Goal: Transaction & Acquisition: Purchase product/service

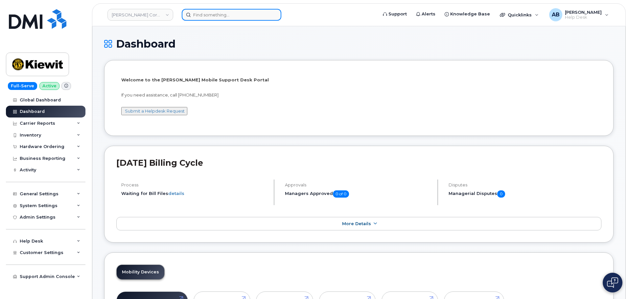
click at [209, 18] on input at bounding box center [232, 15] width 100 height 12
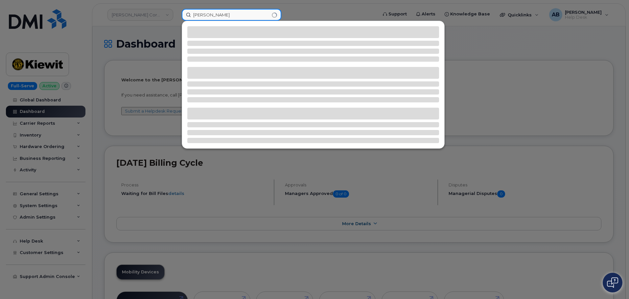
type input "stephen elburn"
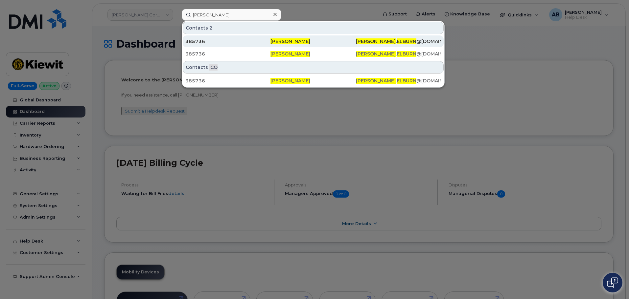
click at [230, 43] on div "385736" at bounding box center [227, 41] width 85 height 7
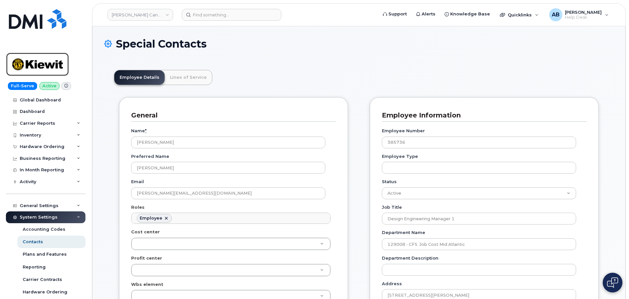
click at [51, 71] on img at bounding box center [37, 64] width 51 height 19
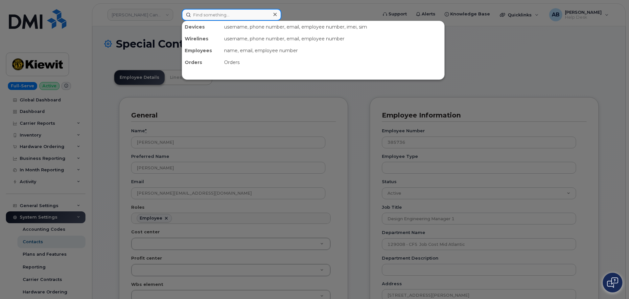
click at [214, 13] on input at bounding box center [232, 15] width 100 height 12
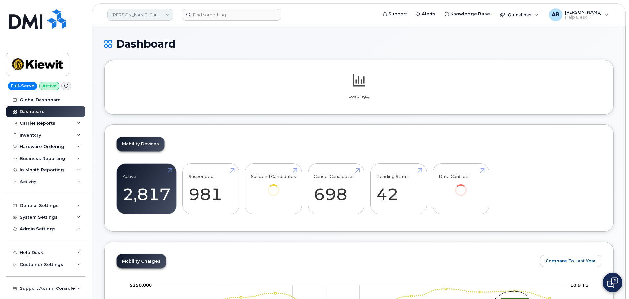
click at [154, 17] on link "Kiewit Canada Inc" at bounding box center [140, 15] width 66 height 12
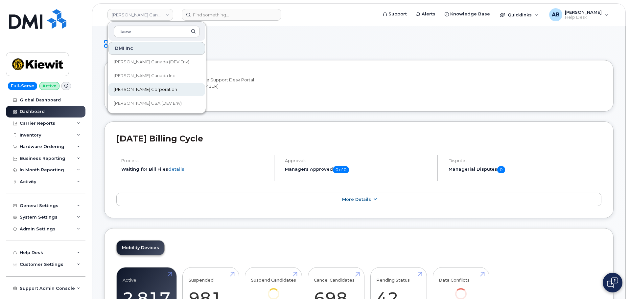
type input "kiew"
click at [134, 87] on span "[PERSON_NAME] Corporation" at bounding box center [145, 89] width 63 height 7
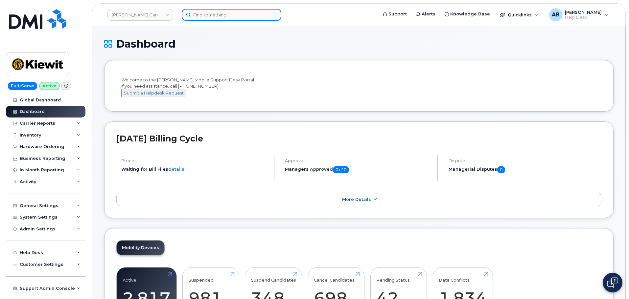
click at [232, 18] on input at bounding box center [232, 15] width 100 height 12
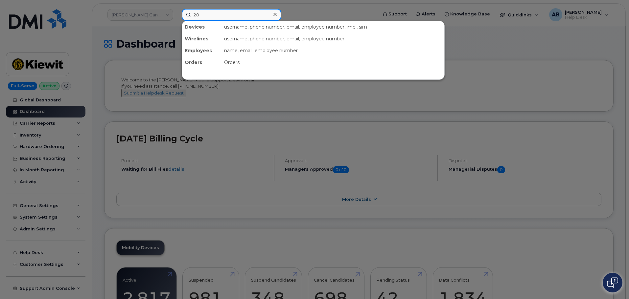
type input "20"
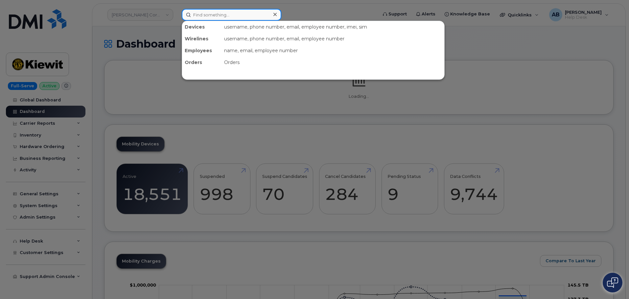
drag, startPoint x: 0, startPoint y: 0, endPoint x: 230, endPoint y: 18, distance: 231.0
click at [231, 18] on input at bounding box center [232, 15] width 100 height 12
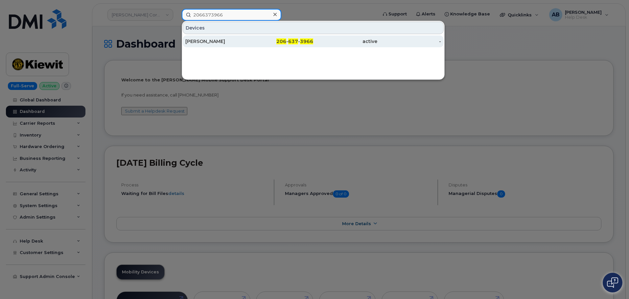
type input "2066373966"
click at [233, 39] on div "[PERSON_NAME]" at bounding box center [217, 41] width 64 height 7
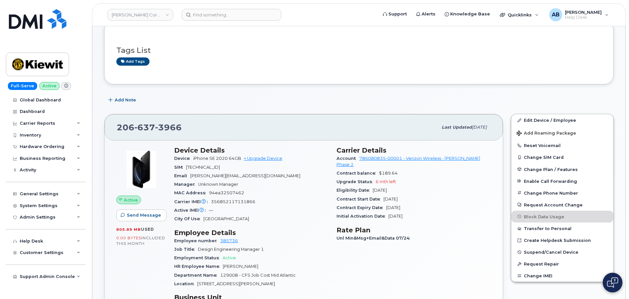
scroll to position [66, 0]
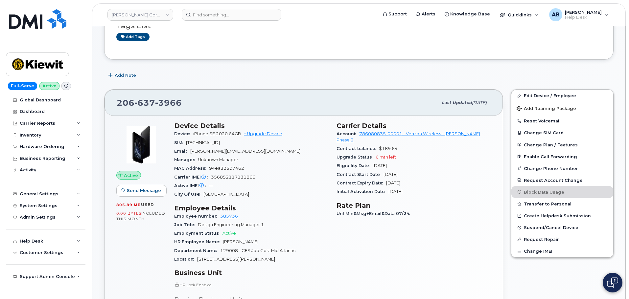
click at [155, 102] on span "637" at bounding box center [168, 103] width 27 height 10
copy span "206 637 3966"
click at [199, 78] on div "Add Note" at bounding box center [358, 76] width 509 height 12
click at [50, 145] on div "Hardware Ordering" at bounding box center [42, 146] width 45 height 5
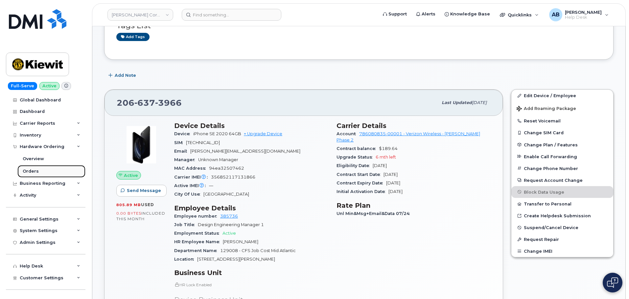
click at [40, 170] on link "Orders" at bounding box center [51, 171] width 68 height 12
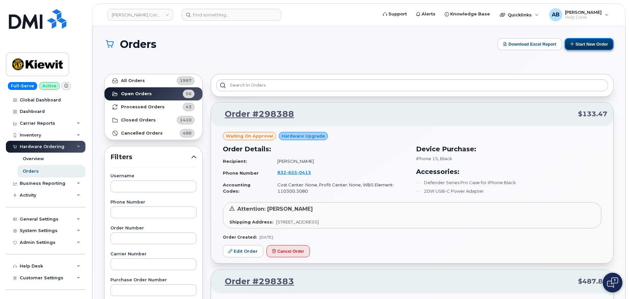
click at [579, 44] on button "Start New Order" at bounding box center [589, 44] width 49 height 12
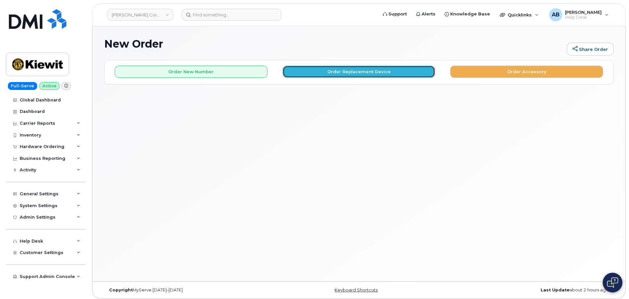
click at [345, 73] on button "Order Replacement Device" at bounding box center [359, 72] width 153 height 12
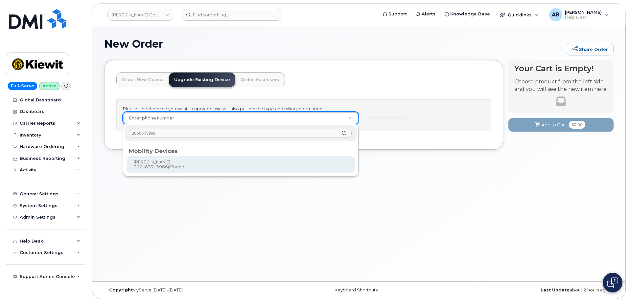
type input "2066373966"
type input "1165325"
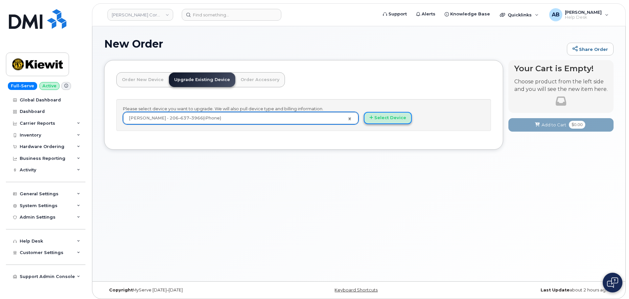
click at [385, 122] on button "Select Device" at bounding box center [388, 118] width 48 height 12
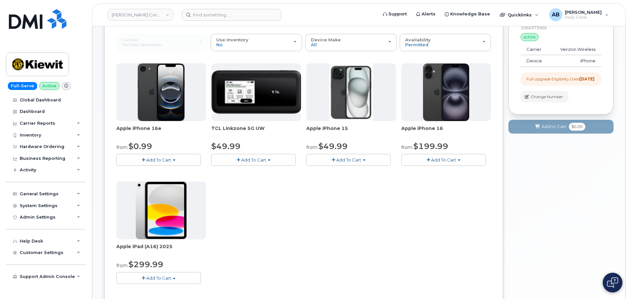
scroll to position [66, 0]
click at [372, 159] on button "Add To Cart" at bounding box center [348, 160] width 84 height 12
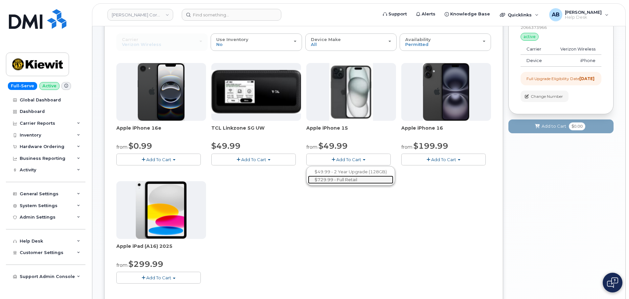
click at [353, 180] on link "$729.99 - Full Retail" at bounding box center [350, 180] width 85 height 8
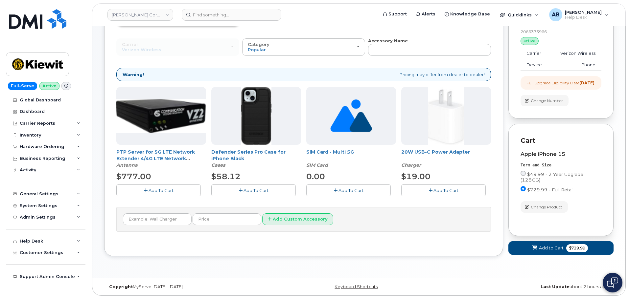
click at [253, 188] on span "Add To Cart" at bounding box center [255, 190] width 25 height 5
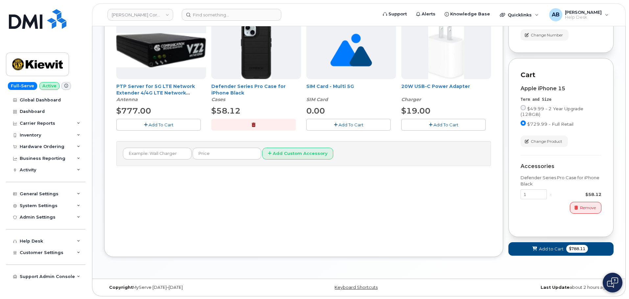
scroll to position [133, 0]
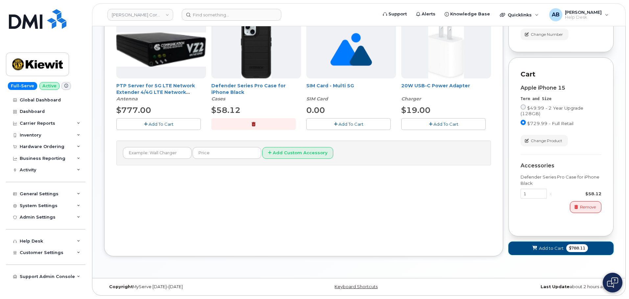
drag, startPoint x: 545, startPoint y: 250, endPoint x: 542, endPoint y: 251, distance: 3.7
click at [542, 251] on span "Add to Cart" at bounding box center [551, 248] width 25 height 6
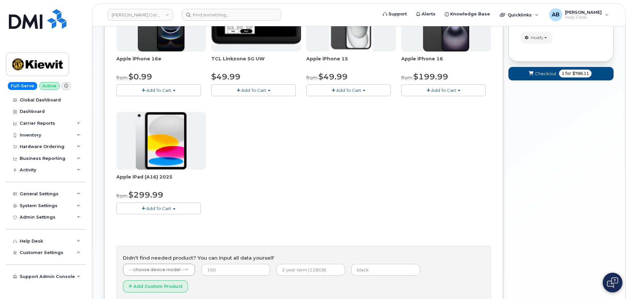
scroll to position [53, 0]
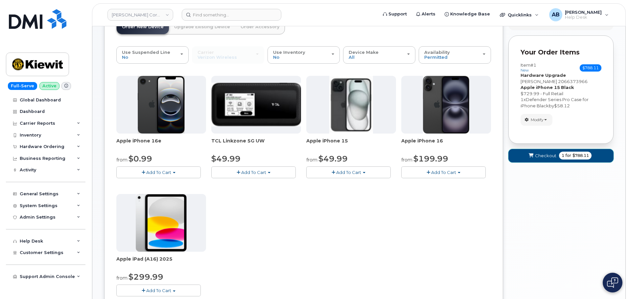
click at [553, 158] on span "Checkout" at bounding box center [545, 156] width 21 height 6
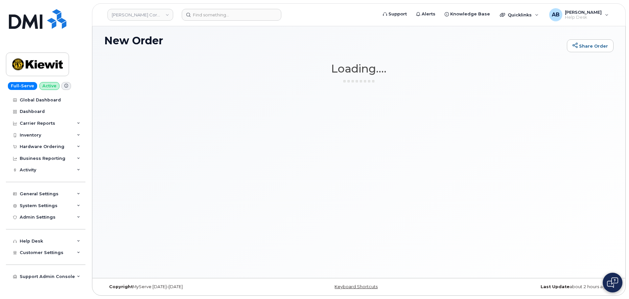
scroll to position [3, 0]
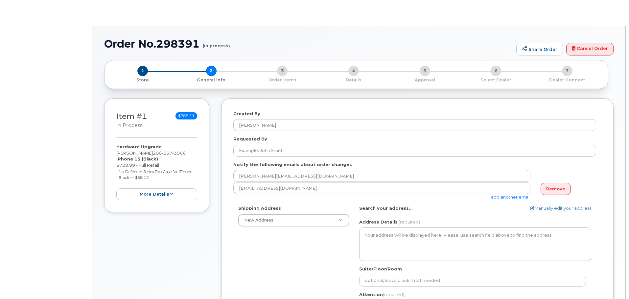
select select
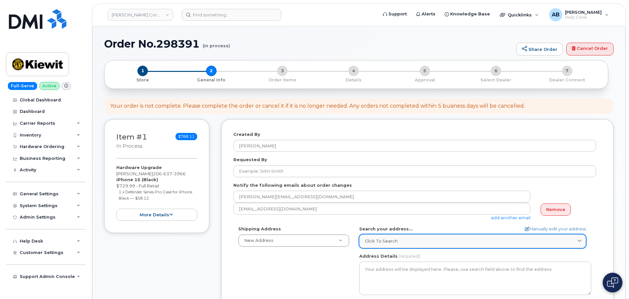
click at [420, 239] on div "Click to search" at bounding box center [473, 241] width 216 height 6
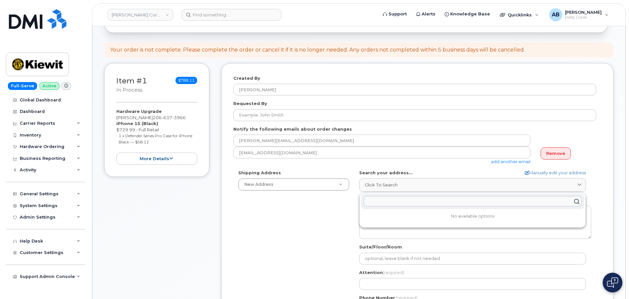
scroll to position [66, 0]
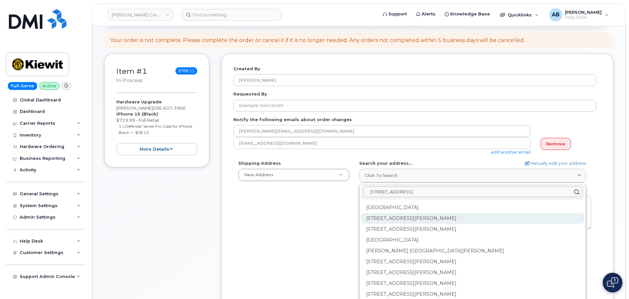
type input "1745 Dorcy Rd Hanover"
click at [450, 235] on div "1745 Dorsey Rd Hanover MD 21076" at bounding box center [472, 240] width 223 height 11
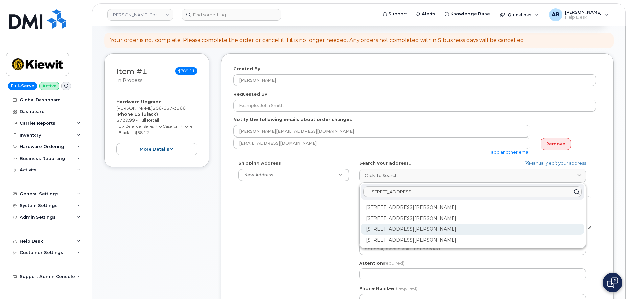
scroll to position [99, 0]
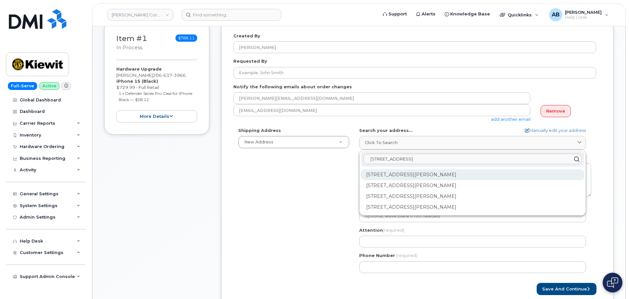
click at [448, 191] on div "1745 Dorsey Rd Ste D Hanover MD 21076-2386" at bounding box center [472, 196] width 223 height 11
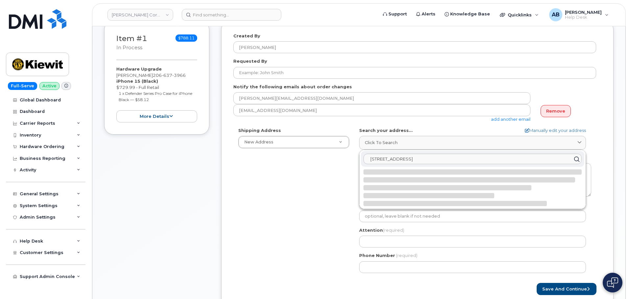
select select
type textarea "1745 Dorsey Rd Ste D HANOVER MD 21076-2386 UNITED STATES"
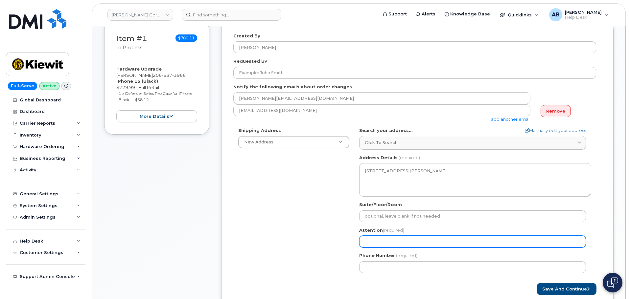
click at [385, 237] on input "Attention (required)" at bounding box center [472, 242] width 227 height 12
click at [383, 240] on input "Attention (required)" at bounding box center [472, 242] width 227 height 12
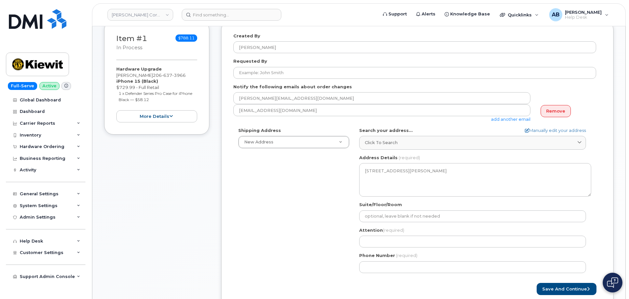
click at [336, 234] on div "Shipping Address New Address New Address 4518 S 133rd St 3838 W Marginal Way SW…" at bounding box center [414, 202] width 363 height 151
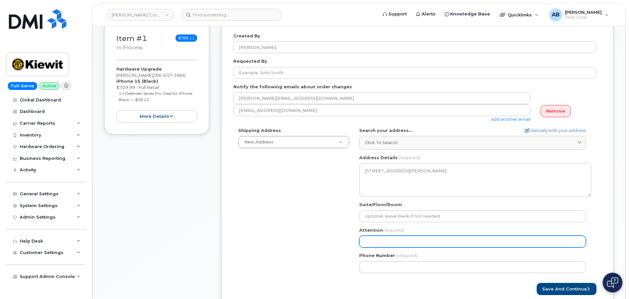
click at [388, 238] on input "Attention (required)" at bounding box center [472, 242] width 227 height 12
paste input "Kimberly Hernandez"
select select
type input "Kimberly Hernandez"
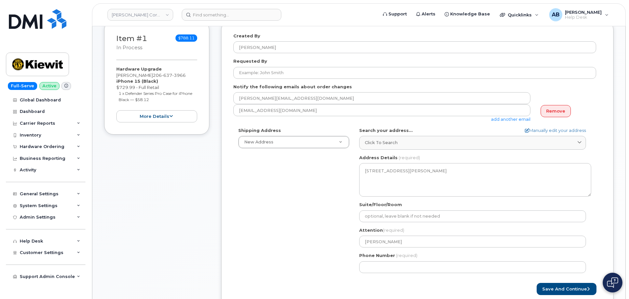
click at [338, 257] on div "Shipping Address New Address New Address 4518 S 133rd St 3838 W Marginal Way SW…" at bounding box center [414, 202] width 363 height 151
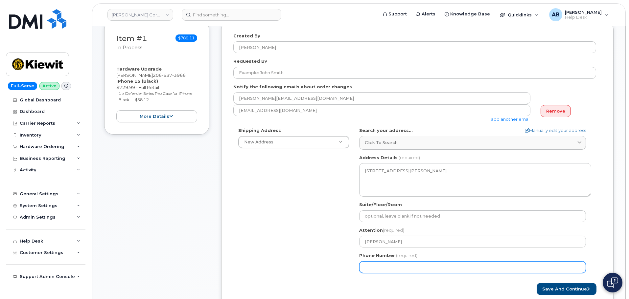
click at [402, 265] on input "Phone Number" at bounding box center [472, 268] width 227 height 12
click at [374, 268] on input "Phone Number" at bounding box center [472, 268] width 227 height 12
paste input "2405281023"
select select
type input "2405281023"
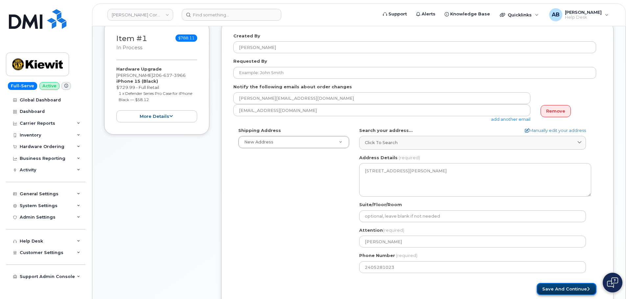
click at [572, 285] on button "Save and Continue" at bounding box center [567, 289] width 60 height 12
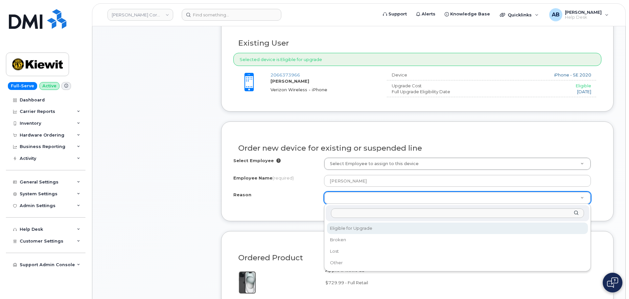
scroll to position [230, 0]
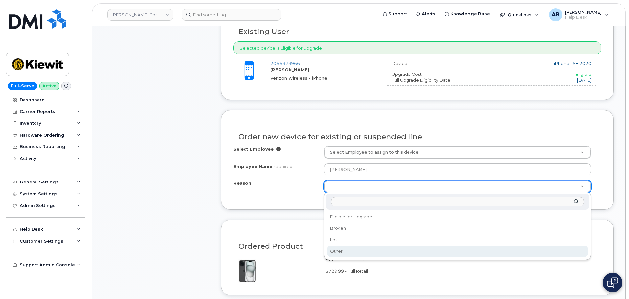
select select "other"
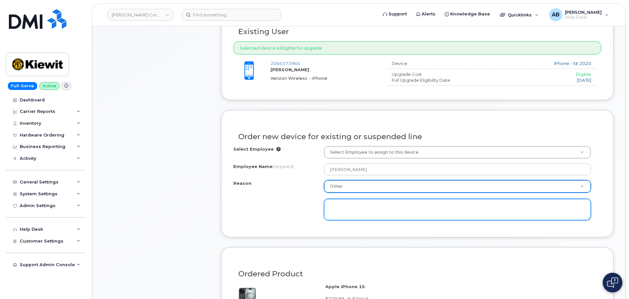
click at [357, 206] on textarea at bounding box center [457, 210] width 267 height 22
click at [492, 208] on textarea "Black screen, it is not working properly can't perform normal tasks on device a…" at bounding box center [457, 210] width 267 height 22
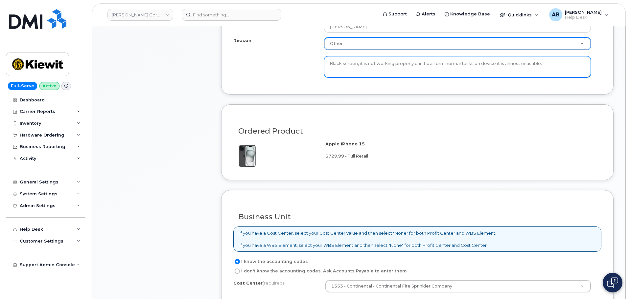
scroll to position [460, 0]
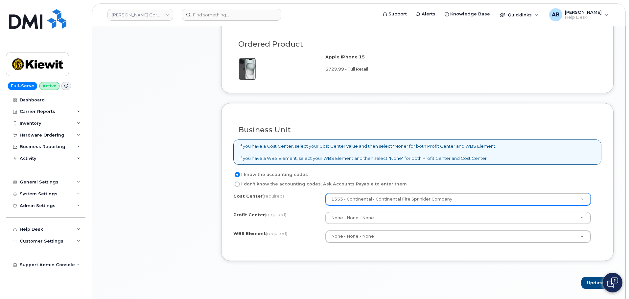
type textarea "Black screen, it is not working properly can't perform normal tasks on device i…"
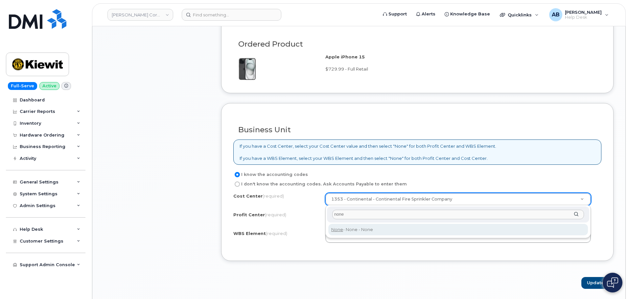
type input "none"
type input "None"
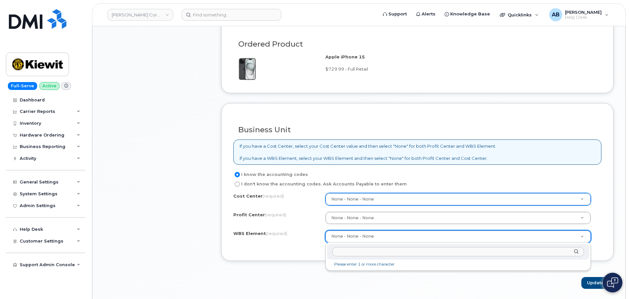
type input "1"
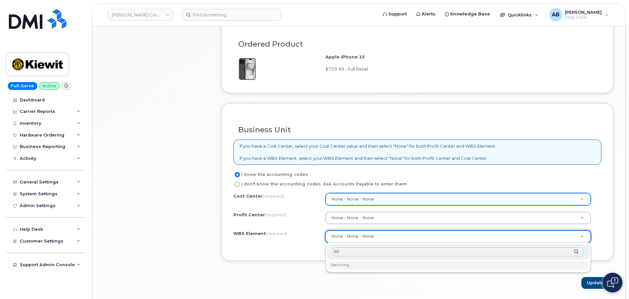
type input "6"
type input "1"
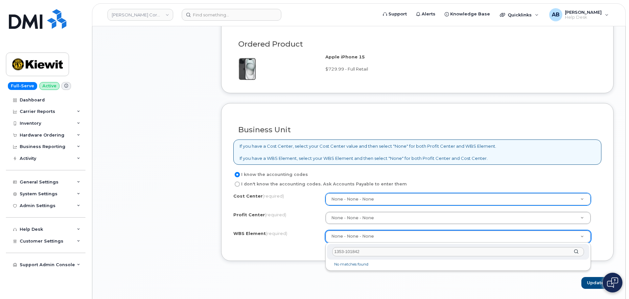
click at [339, 252] on input "1353-101842" at bounding box center [458, 252] width 252 height 10
click at [344, 251] on input "1353-101842" at bounding box center [458, 252] width 252 height 10
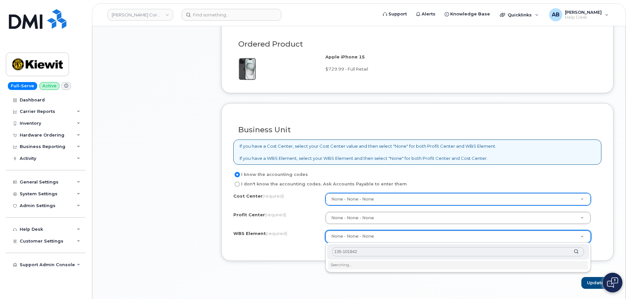
click at [343, 252] on input "135-101842" at bounding box center [458, 252] width 252 height 10
click at [356, 254] on input "101842" at bounding box center [458, 252] width 252 height 10
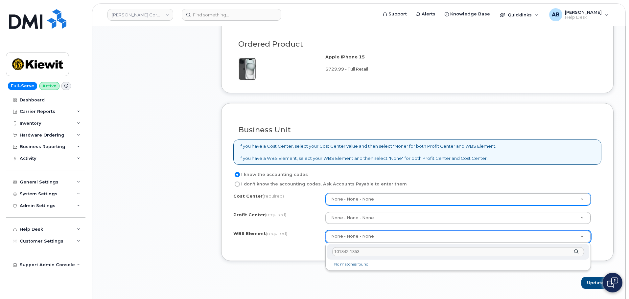
click at [365, 252] on input "101842-1353" at bounding box center [458, 252] width 252 height 10
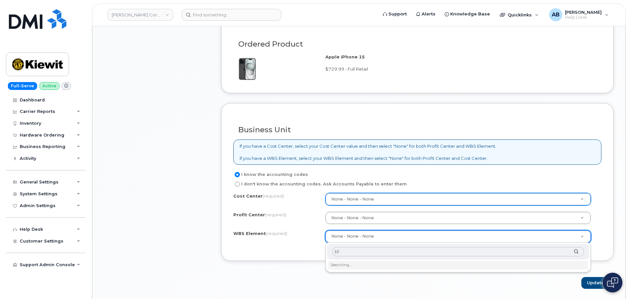
type input "1"
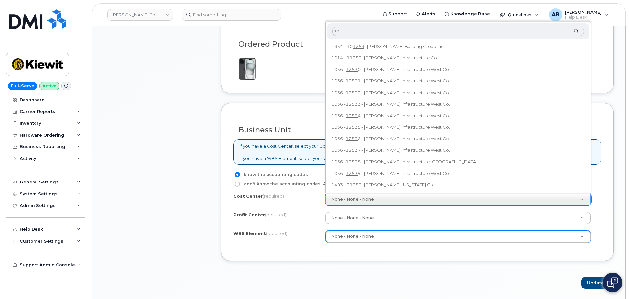
type input "1"
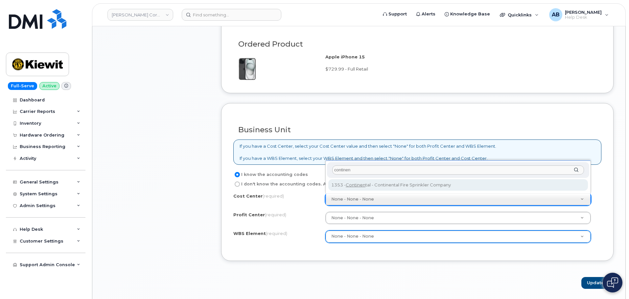
type input "continen"
type input "Continental"
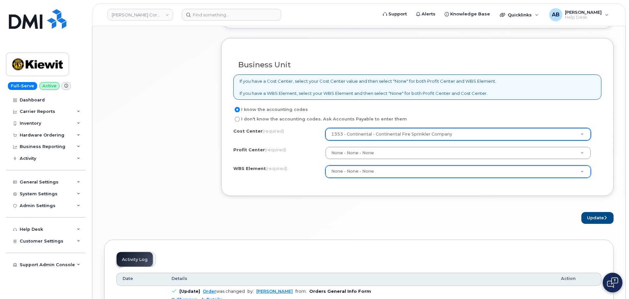
scroll to position [526, 0]
click at [595, 216] on button "Update" at bounding box center [597, 218] width 32 height 12
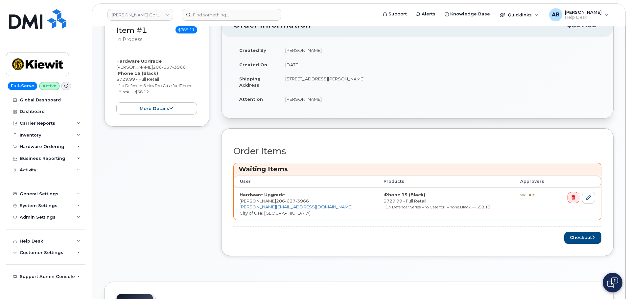
scroll to position [197, 0]
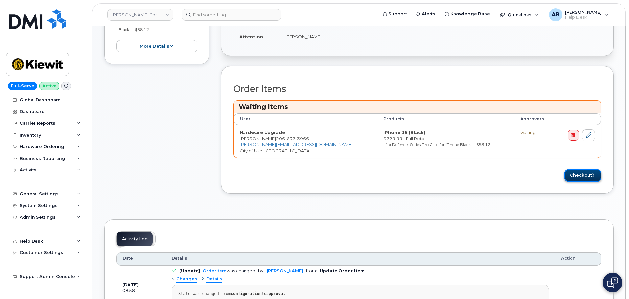
click at [587, 176] on button "Checkout" at bounding box center [582, 176] width 37 height 12
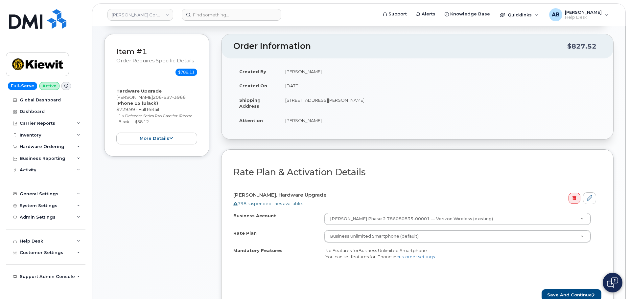
scroll to position [131, 0]
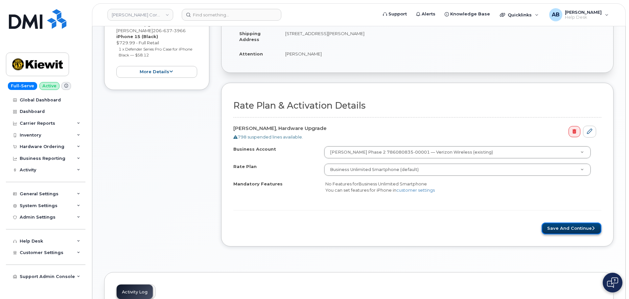
click at [567, 226] on button "Save and Continue" at bounding box center [572, 229] width 60 height 12
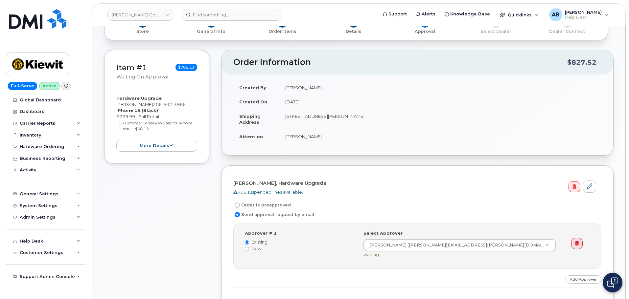
scroll to position [131, 0]
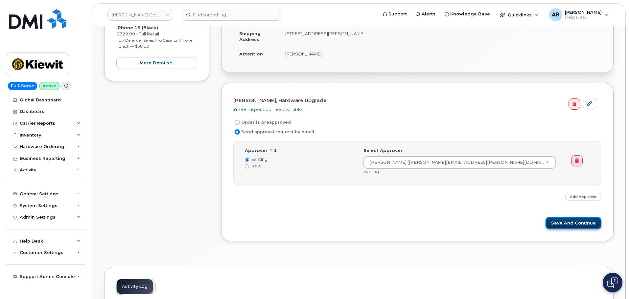
click at [582, 223] on button "Save and Continue" at bounding box center [573, 223] width 56 height 12
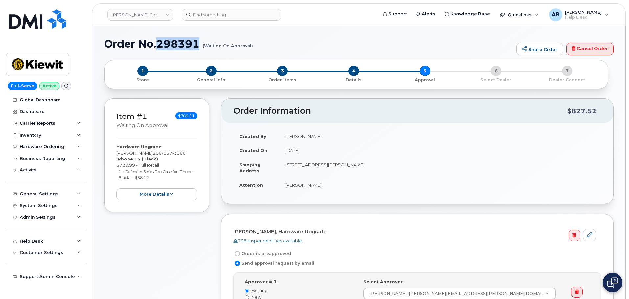
drag, startPoint x: 199, startPoint y: 43, endPoint x: 160, endPoint y: 44, distance: 39.8
click at [160, 44] on h1 "Order No.298391 (Waiting On Approval)" at bounding box center [308, 44] width 409 height 12
copy h1 "298391"
click at [294, 39] on h1 "Order No.298391 (Waiting On Approval)" at bounding box center [308, 44] width 409 height 12
click at [164, 17] on link "Kiewit Corporation" at bounding box center [140, 15] width 66 height 12
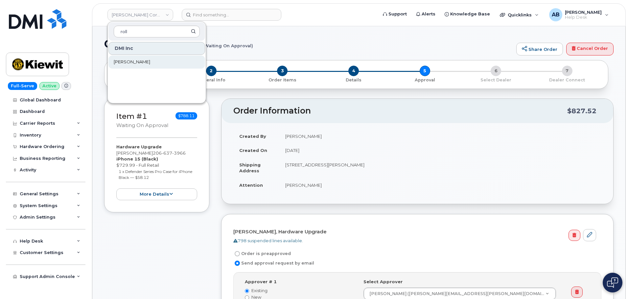
type input "roll"
click at [148, 60] on link "Rollins" at bounding box center [156, 62] width 97 height 13
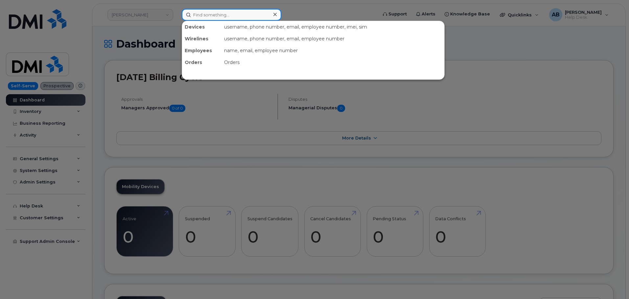
click at [234, 20] on input at bounding box center [232, 15] width 100 height 12
paste input "321-243-2821"
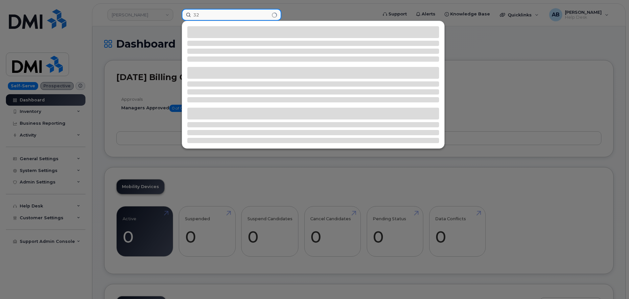
type input "3"
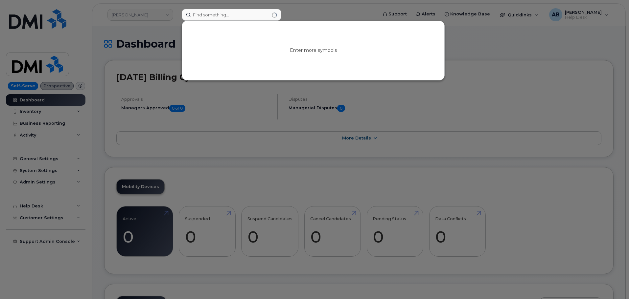
click at [290, 11] on div at bounding box center [314, 149] width 629 height 299
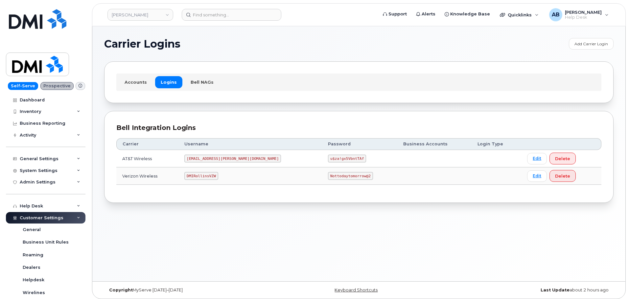
click at [214, 175] on code "DMIRollinsVZW" at bounding box center [201, 176] width 34 height 8
click at [213, 175] on code "DMIRollinsVZW" at bounding box center [201, 176] width 34 height 8
copy code "DMIRollinsVZW"
click at [322, 168] on td "Nottodaytomorrow@2" at bounding box center [359, 176] width 75 height 17
click at [328, 175] on code "Nottodaytomorrow@2" at bounding box center [350, 176] width 45 height 8
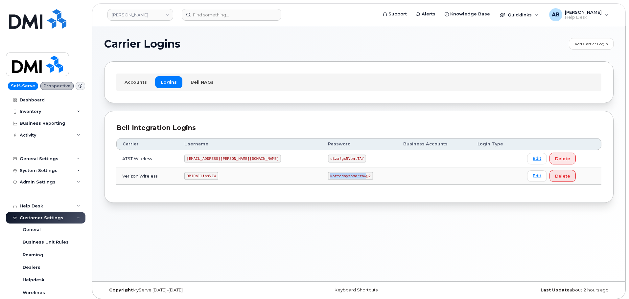
click at [328, 175] on code "Nottodaytomorrow@2" at bounding box center [350, 176] width 45 height 8
copy code "Nottodaytomorrow@2"
click at [271, 203] on div "Bell Integration Logins Carrier Username Password Business Accounts Login Type …" at bounding box center [358, 157] width 509 height 92
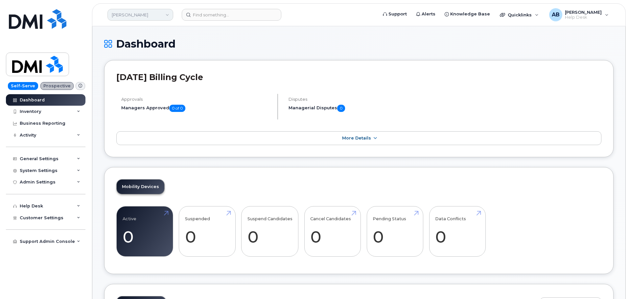
click at [147, 9] on link "[PERSON_NAME]" at bounding box center [140, 15] width 66 height 12
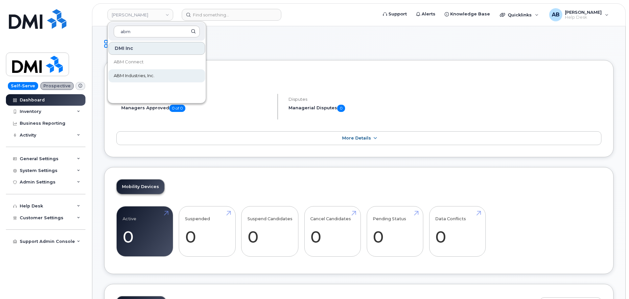
type input "abm"
click at [148, 72] on link "ABM Industries, Inc." at bounding box center [156, 75] width 97 height 13
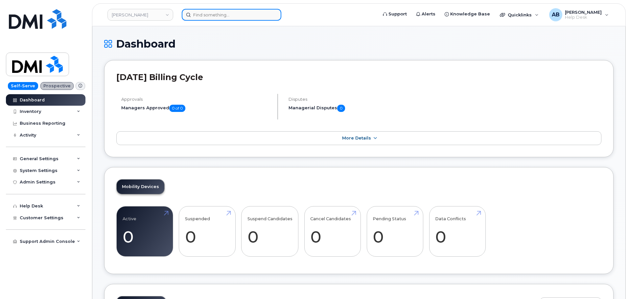
click at [218, 18] on input at bounding box center [232, 15] width 100 height 12
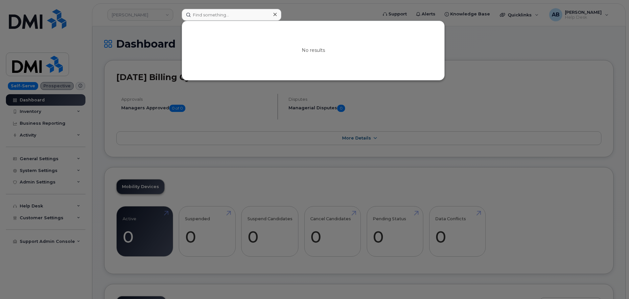
click at [319, 10] on div at bounding box center [314, 149] width 629 height 299
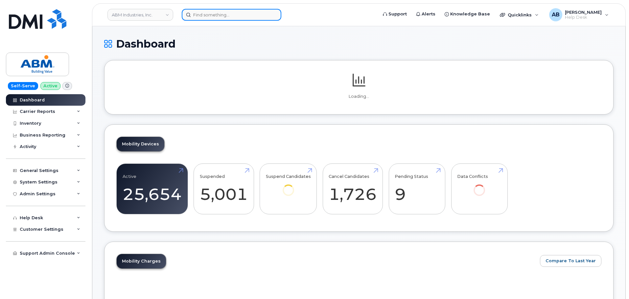
click at [227, 15] on input at bounding box center [232, 15] width 100 height 12
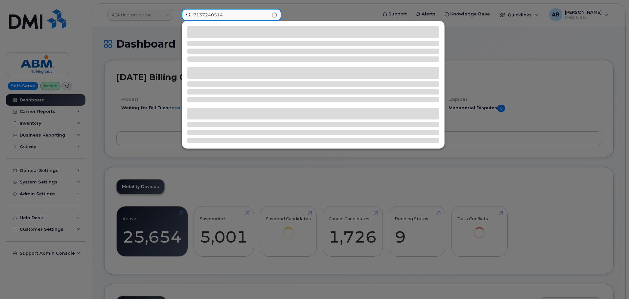
type input "7137240514"
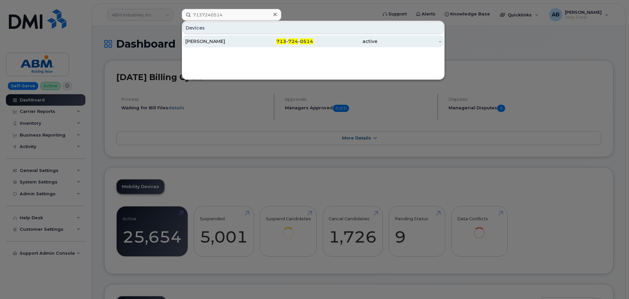
click at [263, 39] on div "713 - 724 - 0514" at bounding box center [281, 41] width 64 height 7
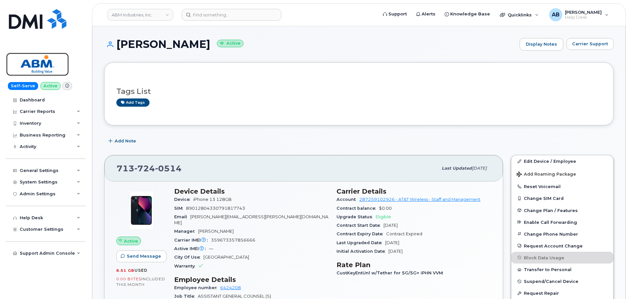
click at [21, 62] on img at bounding box center [37, 64] width 51 height 19
